Goal: Submit feedback/report problem: Submit feedback/report problem

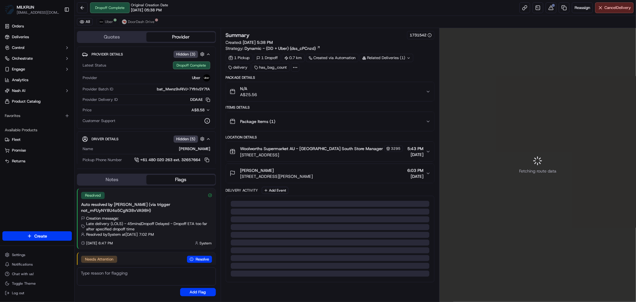
scroll to position [26, 0]
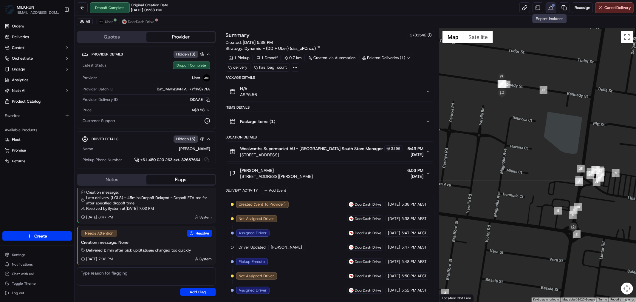
click at [550, 8] on button at bounding box center [551, 7] width 11 height 11
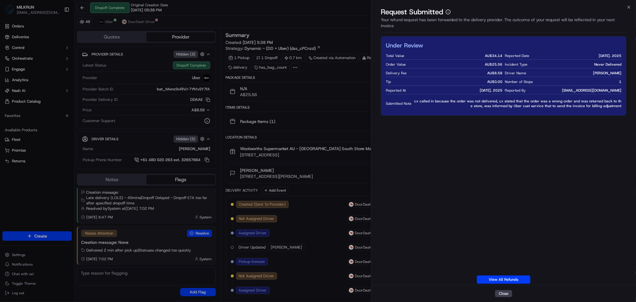
click at [634, 6] on div "Close Request Submitted Your refund request has been forwarded to the delivery …" at bounding box center [503, 151] width 265 height 302
click at [630, 10] on div "Request Submitted Your refund request has been forwarded to the delivery provid…" at bounding box center [503, 21] width 265 height 28
click at [629, 7] on icon "button" at bounding box center [629, 7] width 5 height 5
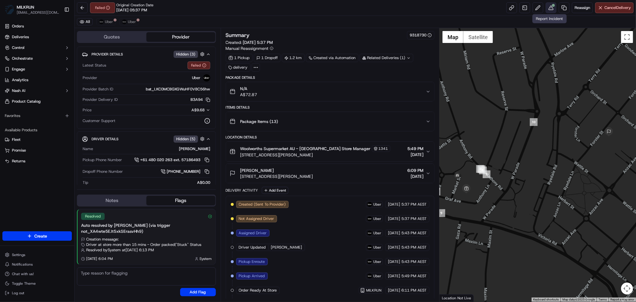
click at [550, 7] on button at bounding box center [551, 7] width 11 height 11
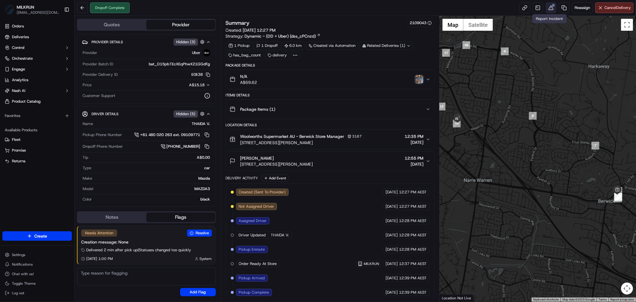
click at [550, 4] on button at bounding box center [551, 7] width 11 height 11
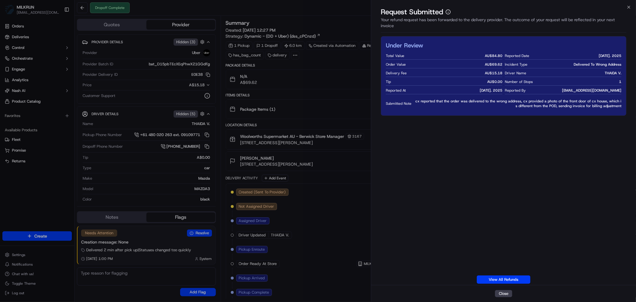
click at [629, 7] on icon "button" at bounding box center [629, 7] width 5 height 5
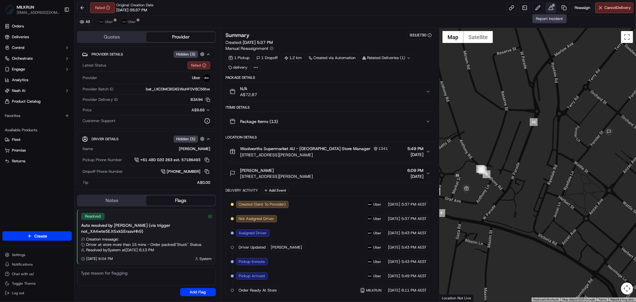
click at [550, 4] on button at bounding box center [551, 7] width 11 height 11
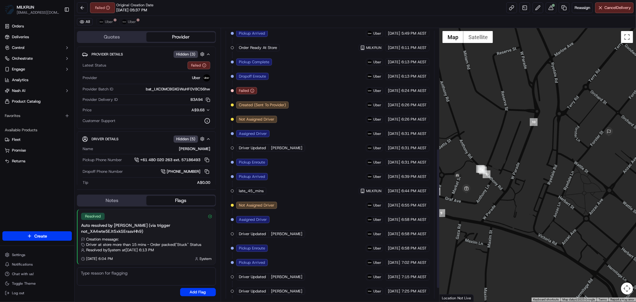
scroll to position [260, 0]
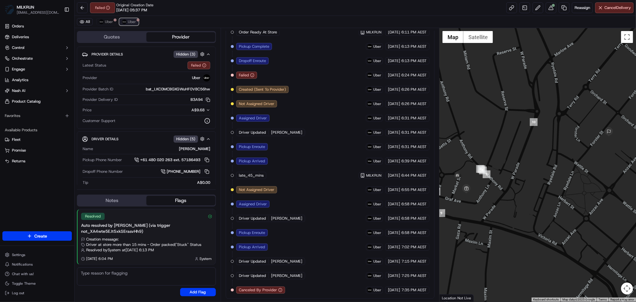
click at [129, 22] on span "Uber" at bounding box center [132, 21] width 8 height 5
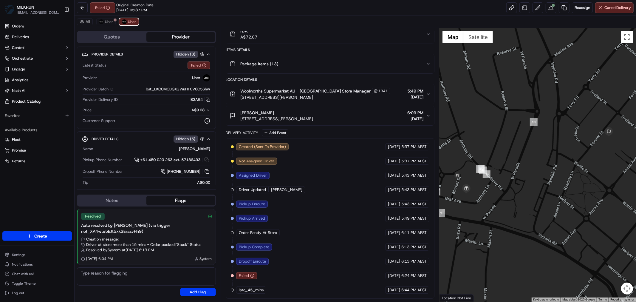
scroll to position [58, 0]
